Goal: Navigation & Orientation: Find specific page/section

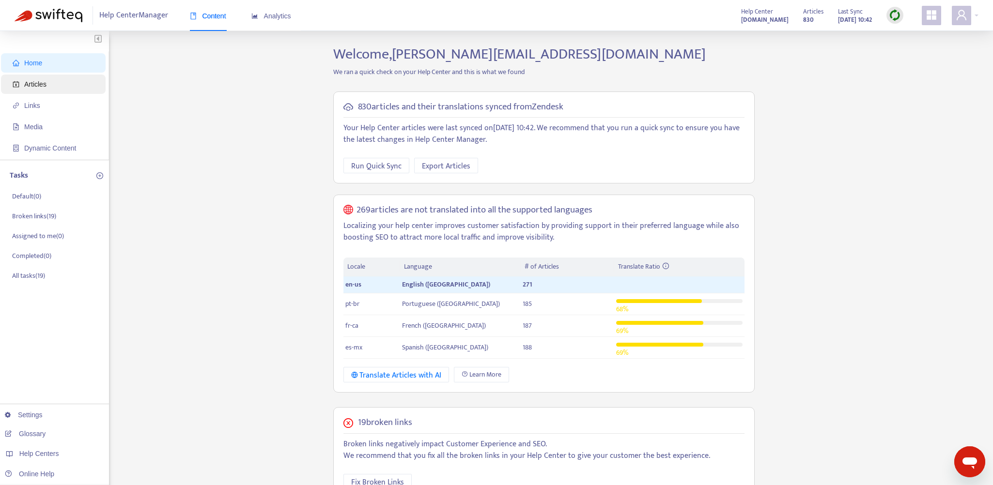
click at [29, 84] on span "Articles" at bounding box center [35, 84] width 22 height 8
